Goal: Task Accomplishment & Management: Manage account settings

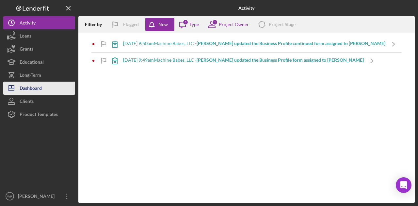
click at [25, 84] on div "Dashboard" at bounding box center [31, 89] width 22 height 15
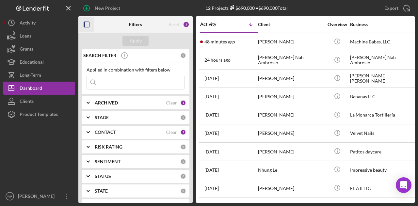
click at [88, 23] on icon "button" at bounding box center [86, 24] width 15 height 15
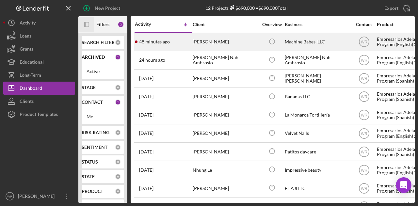
click at [169, 42] on time "48 minutes ago" at bounding box center [154, 41] width 31 height 5
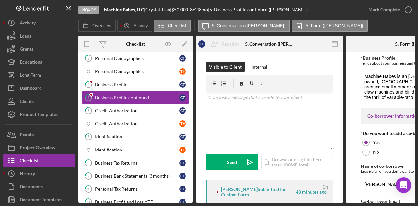
scroll to position [85, 0]
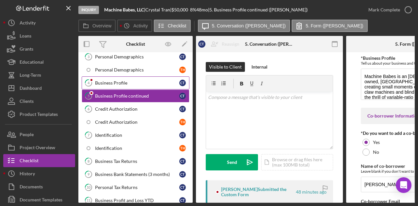
click at [134, 83] on div "Business Profile" at bounding box center [137, 82] width 84 height 5
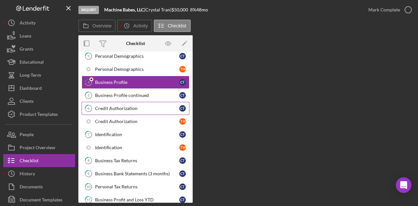
click at [143, 106] on div "Credit Authorization" at bounding box center [137, 108] width 84 height 5
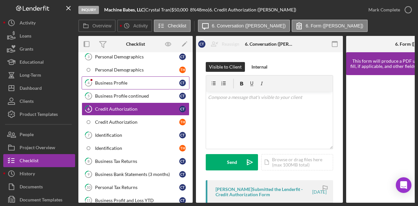
click at [124, 85] on link "4 Business Profile C T" at bounding box center [136, 82] width 108 height 13
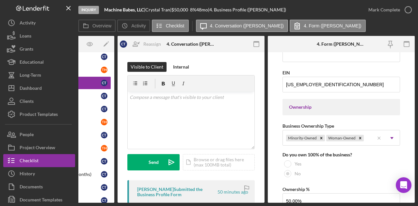
scroll to position [663, 0]
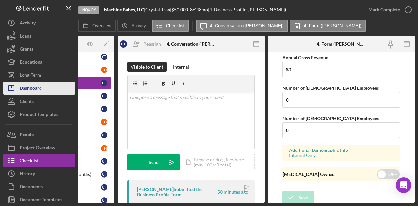
click at [35, 89] on div "Dashboard" at bounding box center [31, 89] width 22 height 15
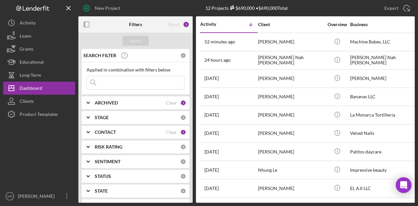
click at [126, 24] on div "Filters" at bounding box center [136, 24] width 38 height 16
click at [89, 21] on icon "button" at bounding box center [86, 24] width 15 height 15
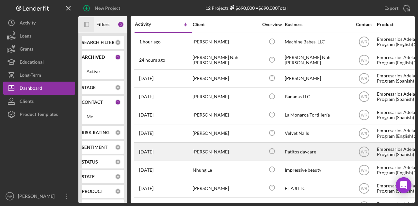
click at [228, 149] on div "[PERSON_NAME]" at bounding box center [225, 151] width 65 height 17
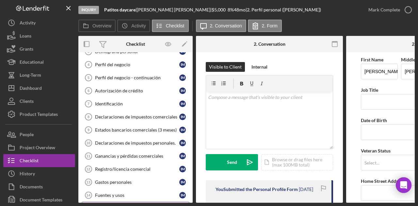
scroll to position [109, 0]
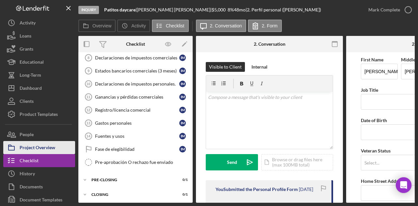
click at [54, 147] on div "Project Overview" at bounding box center [38, 148] width 36 height 15
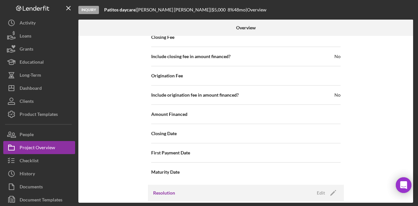
scroll to position [753, 0]
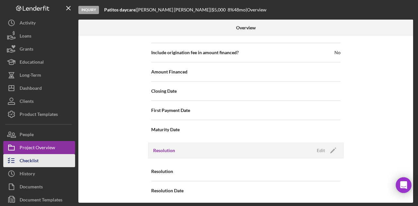
click at [56, 159] on button "Checklist" at bounding box center [39, 160] width 72 height 13
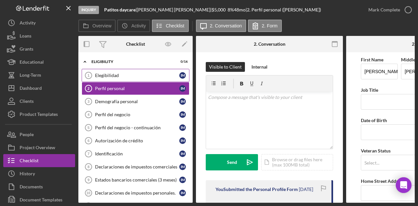
click at [109, 75] on div "Elegibilidad" at bounding box center [137, 75] width 84 height 5
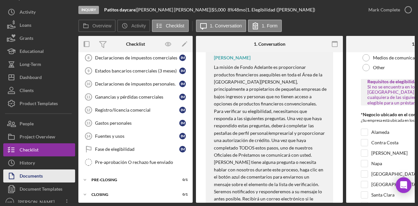
scroll to position [16, 0]
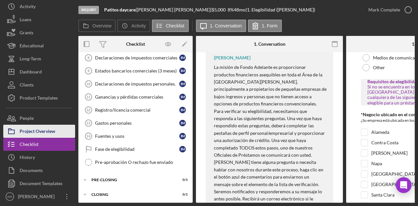
click at [38, 131] on div "Project Overview" at bounding box center [38, 132] width 36 height 15
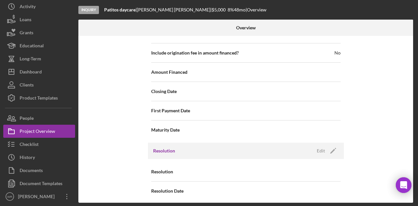
scroll to position [753, 0]
click at [335, 146] on icon "Icon/Edit" at bounding box center [333, 150] width 16 height 16
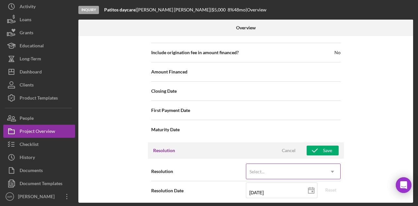
click at [306, 164] on div "Select..." at bounding box center [285, 171] width 78 height 15
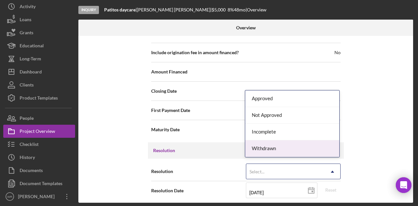
click at [287, 150] on div "Withdrawn" at bounding box center [292, 148] width 94 height 17
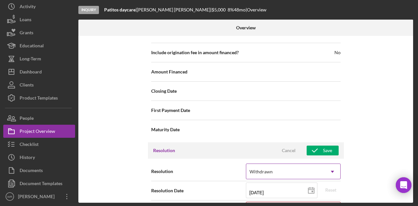
scroll to position [794, 0]
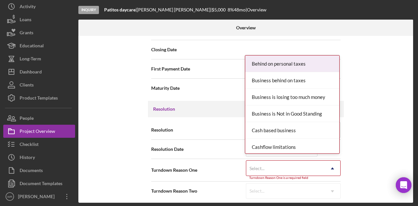
click at [310, 161] on div "Select..." at bounding box center [285, 168] width 78 height 15
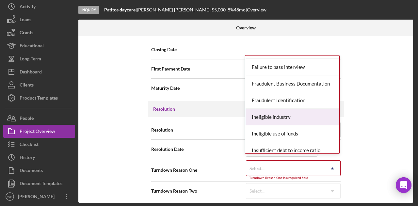
scroll to position [229, 0]
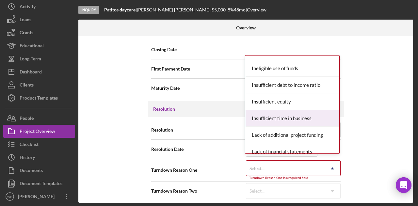
click at [290, 111] on div "Insufficient time in business" at bounding box center [292, 118] width 94 height 17
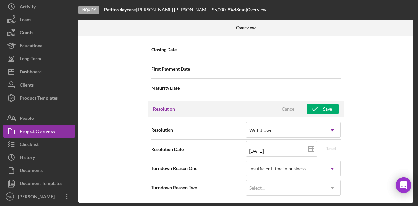
scroll to position [791, 0]
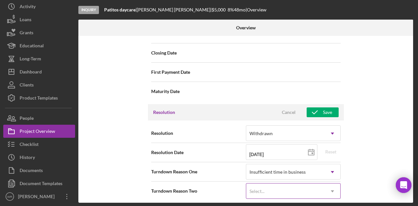
click at [331, 190] on icon "Icon/Dropdown Arrow" at bounding box center [333, 192] width 16 height 16
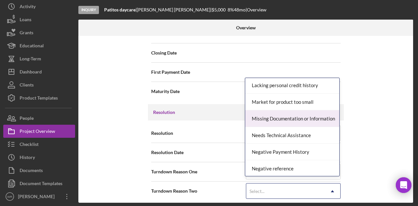
scroll to position [359, 0]
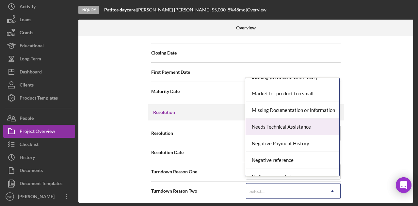
click at [298, 126] on div "Needs Technical Assistance" at bounding box center [292, 127] width 94 height 17
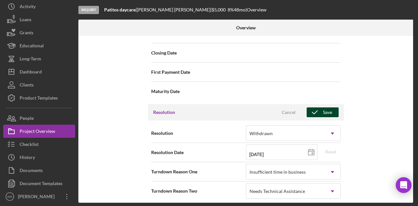
click at [327, 107] on div "Save" at bounding box center [327, 112] width 9 height 10
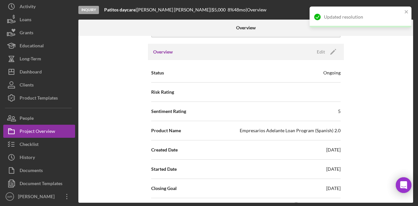
scroll to position [0, 0]
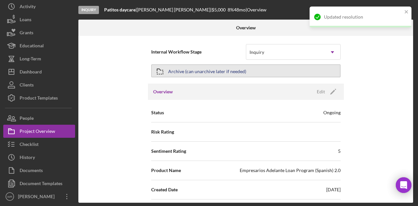
click at [264, 69] on button "Archive (can unarchive later if needed)" at bounding box center [245, 70] width 189 height 13
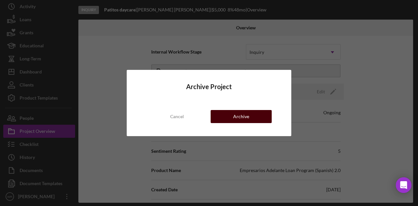
click at [249, 119] on button "Archive" at bounding box center [241, 116] width 61 height 13
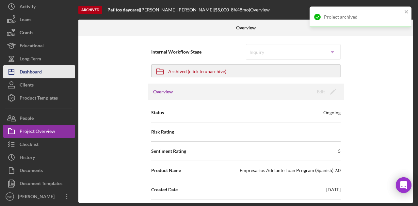
click at [51, 68] on button "Icon/Dashboard Dashboard" at bounding box center [39, 71] width 72 height 13
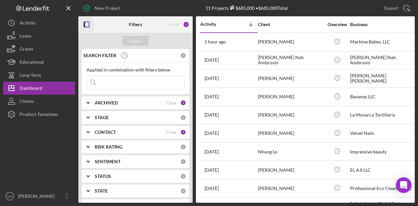
drag, startPoint x: 86, startPoint y: 24, endPoint x: 89, endPoint y: 24, distance: 3.9
click at [89, 24] on icon "button" at bounding box center [86, 24] width 15 height 15
